Goal: Information Seeking & Learning: Get advice/opinions

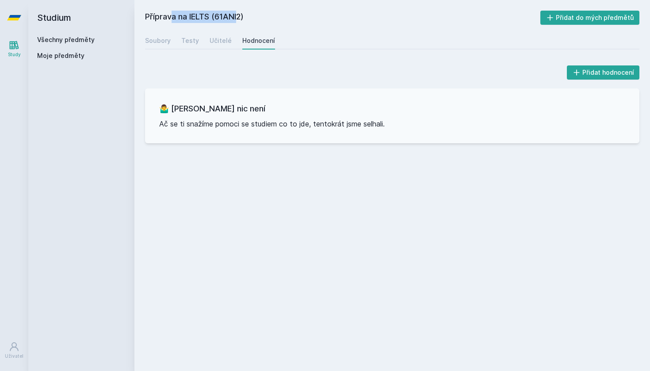
click at [79, 38] on link "Všechny předměty" at bounding box center [65, 40] width 57 height 8
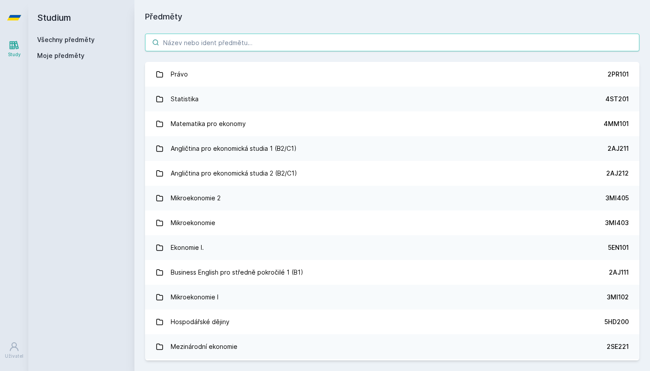
click at [220, 38] on input "search" at bounding box center [392, 43] width 494 height 18
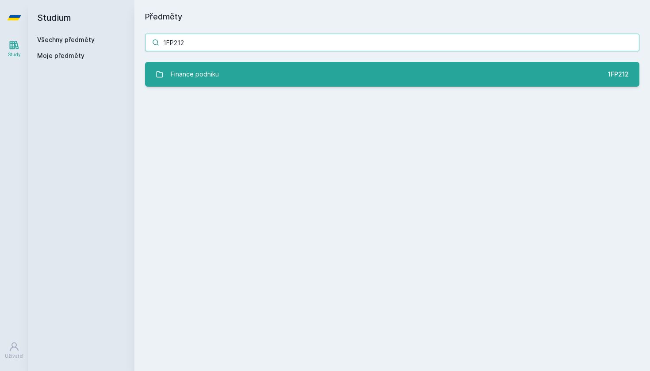
type input "1FP212"
click at [232, 75] on link "Finance podniku 1FP212" at bounding box center [392, 74] width 494 height 25
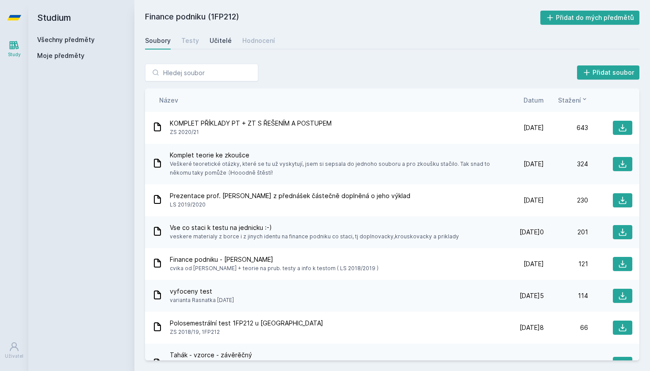
click at [222, 41] on div "Učitelé" at bounding box center [221, 40] width 22 height 9
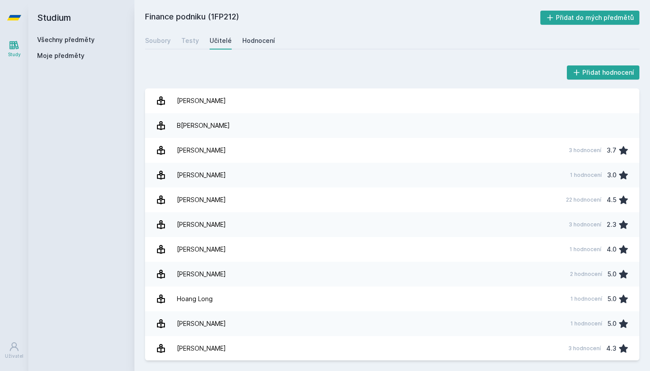
click at [256, 42] on div "Hodnocení" at bounding box center [258, 40] width 33 height 9
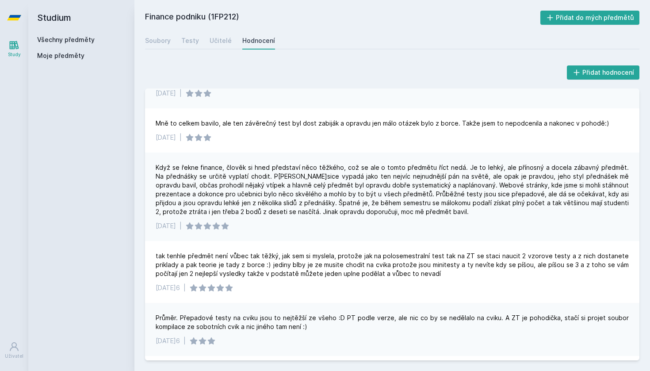
scroll to position [312, 0]
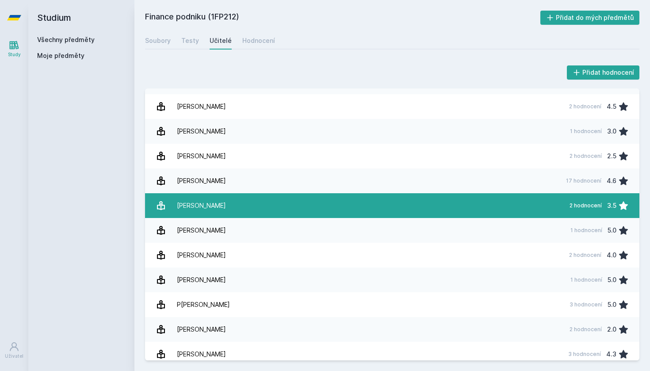
scroll to position [293, 0]
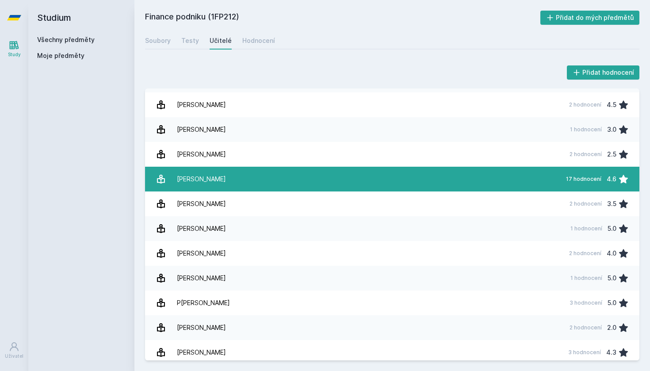
click at [215, 176] on link "[PERSON_NAME] 17 hodnocení 4.6" at bounding box center [392, 179] width 494 height 25
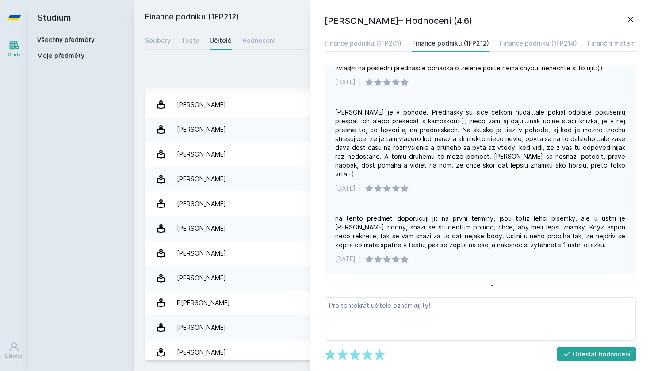
scroll to position [597, 0]
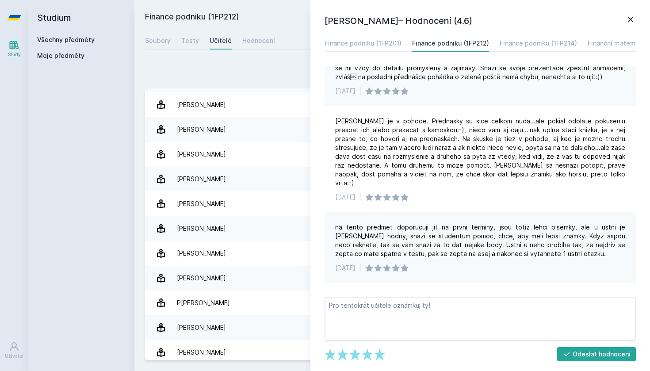
click at [278, 73] on div "Přidat hodnocení" at bounding box center [392, 73] width 494 height 18
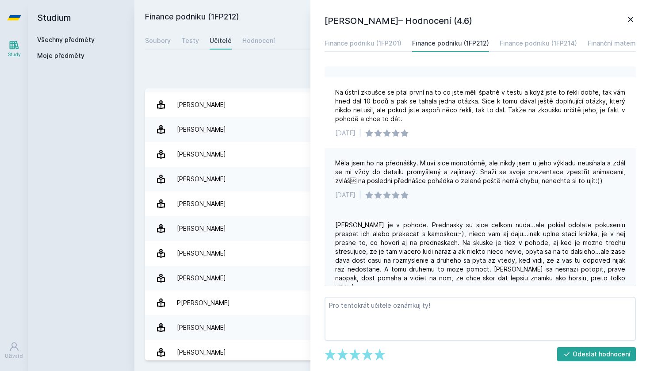
scroll to position [490, 0]
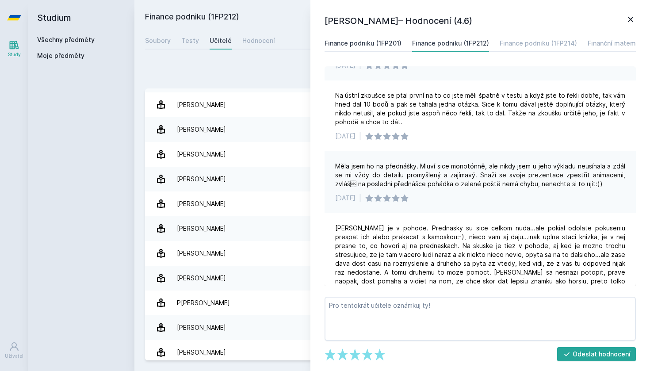
click at [372, 43] on div "Finance podniku (1FP201)" at bounding box center [363, 43] width 77 height 9
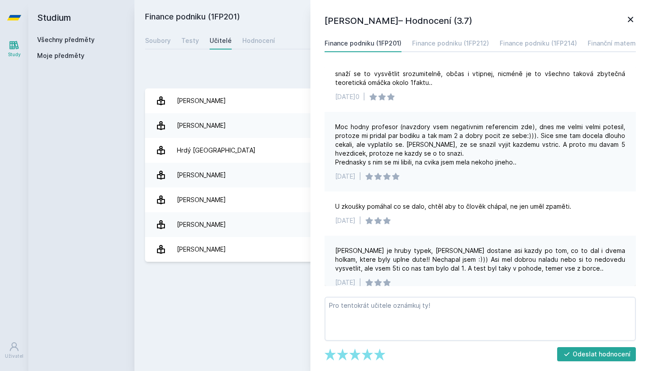
scroll to position [269, 0]
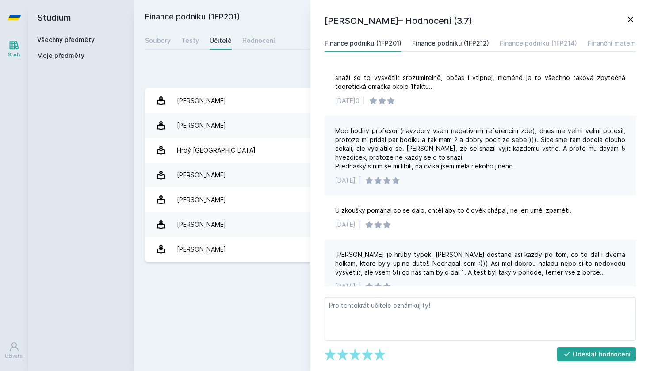
click at [435, 42] on div "Finance podniku (1FP212)" at bounding box center [450, 43] width 77 height 9
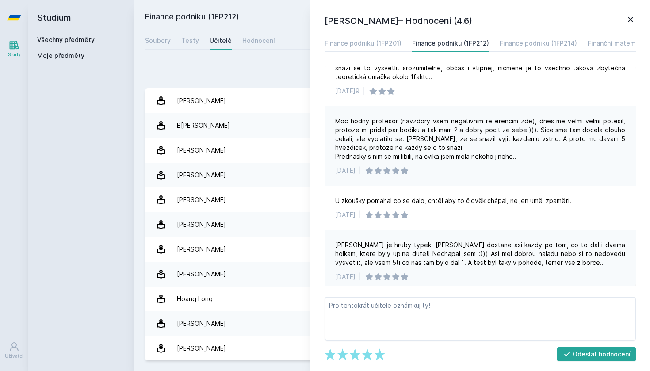
scroll to position [282, 0]
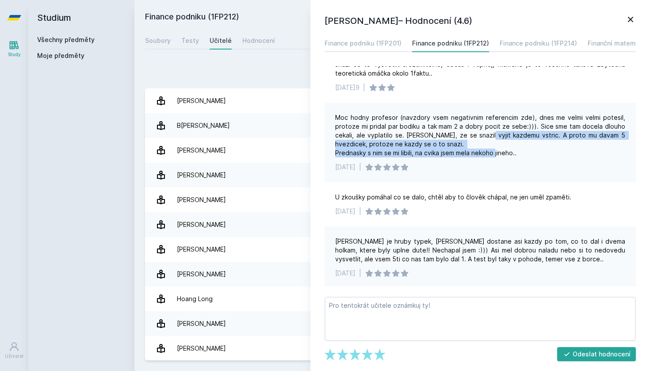
drag, startPoint x: 516, startPoint y: 142, endPoint x: 481, endPoint y: 128, distance: 38.1
click at [481, 128] on div "Moc hodny profesor (navzdory vsem negativnim referencim zde), dnes me velmi vel…" at bounding box center [480, 135] width 290 height 44
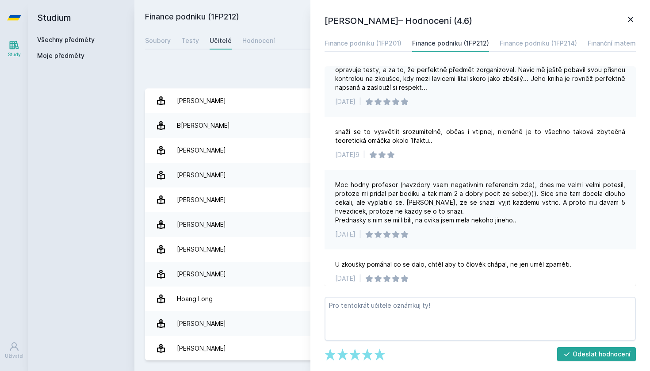
scroll to position [213, 0]
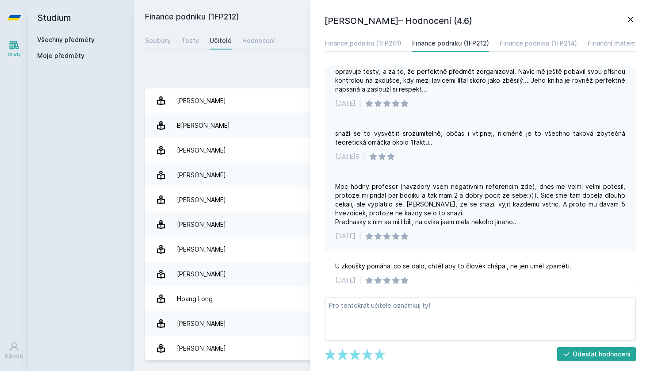
click at [481, 129] on div "snaží se to vysvětlit srozumitelně, občas i vtipnej, nicméně je to všechno tako…" at bounding box center [480, 138] width 290 height 18
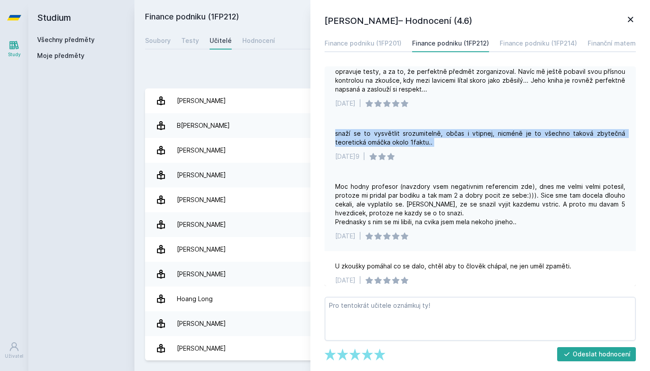
click at [481, 129] on div "snaží se to vysvětlit srozumitelně, občas i vtipnej, nicméně je to všechno tako…" at bounding box center [480, 138] width 290 height 18
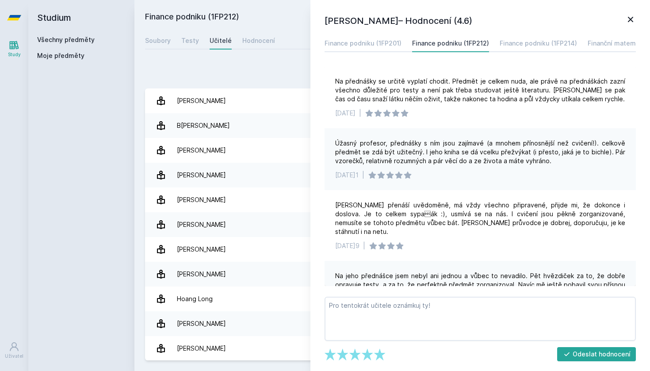
scroll to position [0, 0]
